Goal: Consume media (video, audio)

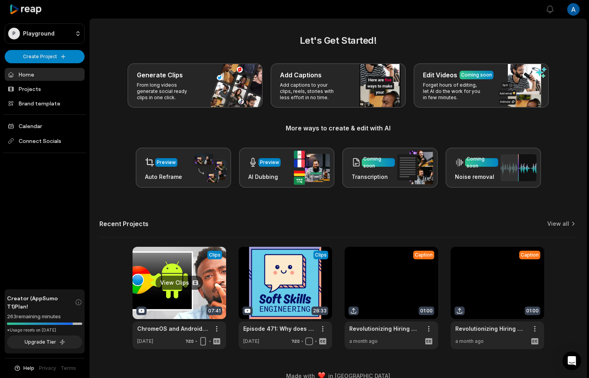
click at [184, 295] on link at bounding box center [180, 297] width 94 height 102
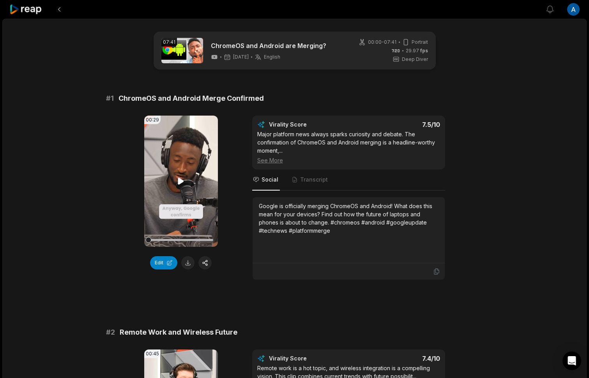
click at [151, 183] on video "Your browser does not support mp4 format." at bounding box center [181, 180] width 74 height 131
click at [165, 239] on div at bounding box center [181, 240] width 65 height 2
click at [177, 240] on div at bounding box center [181, 240] width 65 height 2
click at [191, 240] on div at bounding box center [181, 240] width 65 height 2
click at [201, 241] on div at bounding box center [181, 240] width 65 height 14
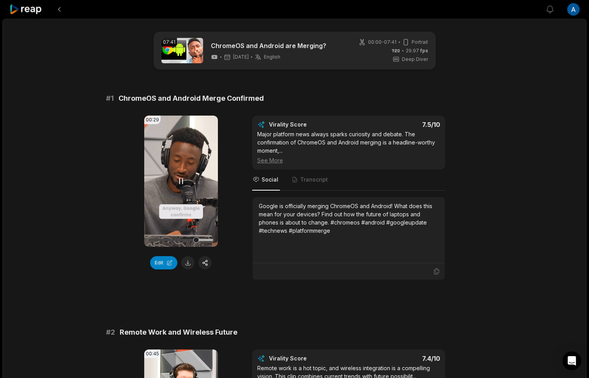
click at [195, 180] on video "Your browser does not support mp4 format." at bounding box center [181, 180] width 74 height 131
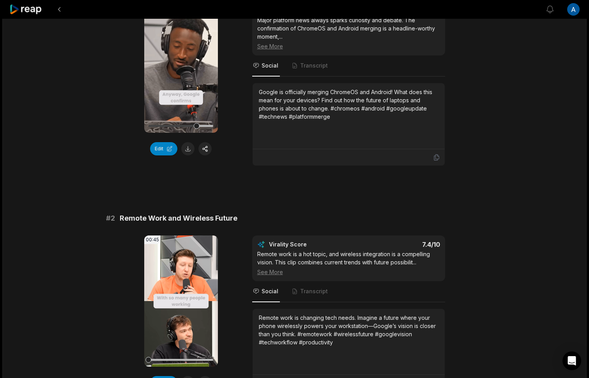
scroll to position [201, 0]
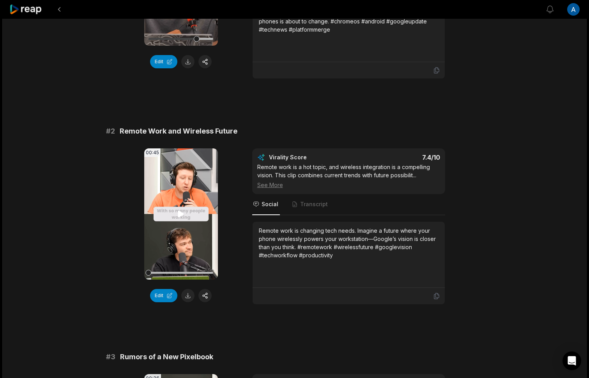
click at [203, 208] on video "Your browser does not support mp4 format." at bounding box center [181, 213] width 74 height 131
click at [200, 194] on video "Your browser does not support mp4 format." at bounding box center [181, 213] width 74 height 131
